Goal: Check status

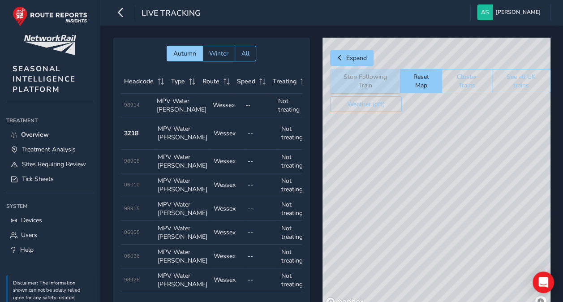
click at [341, 15] on div "Live Tracking [PERSON_NAME] Colour Scheme: Dark Dim Light Logout" at bounding box center [331, 12] width 463 height 25
click at [56, 147] on span "Treatment Analysis" at bounding box center [49, 149] width 54 height 9
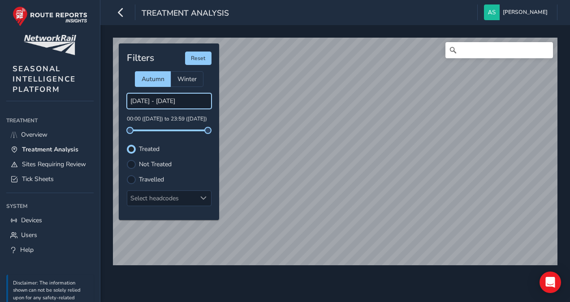
click at [170, 100] on input "[DATE] - [DATE]" at bounding box center [169, 101] width 85 height 16
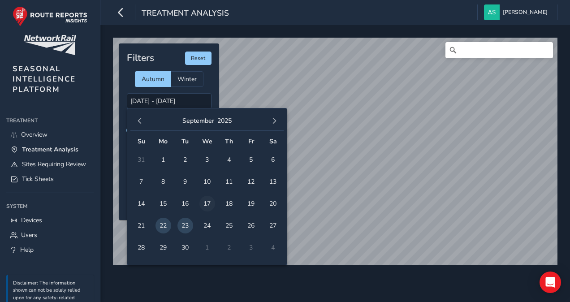
click at [203, 203] on span "17" at bounding box center [207, 204] width 16 height 16
click at [227, 199] on span "18" at bounding box center [229, 204] width 16 height 16
type input "[DATE] - [DATE]"
